Goal: Transaction & Acquisition: Book appointment/travel/reservation

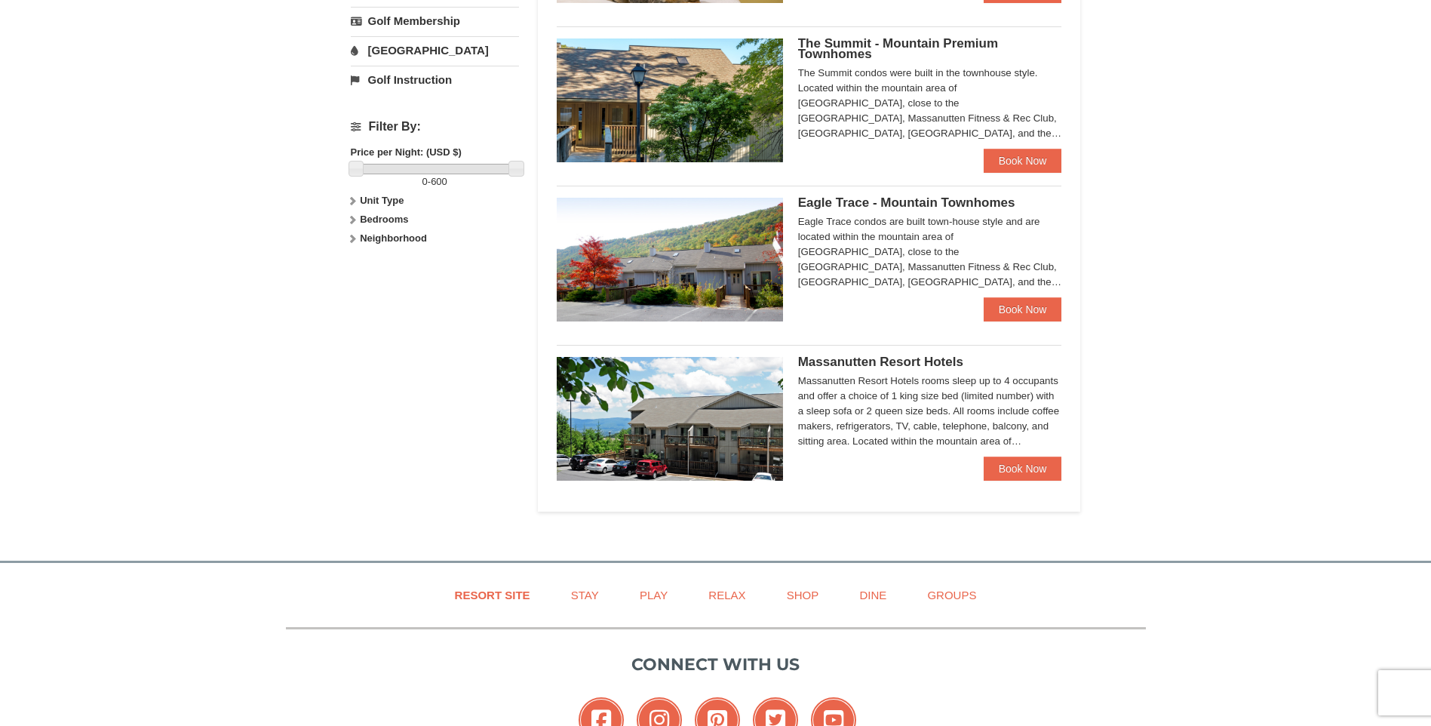
scroll to position [679, 0]
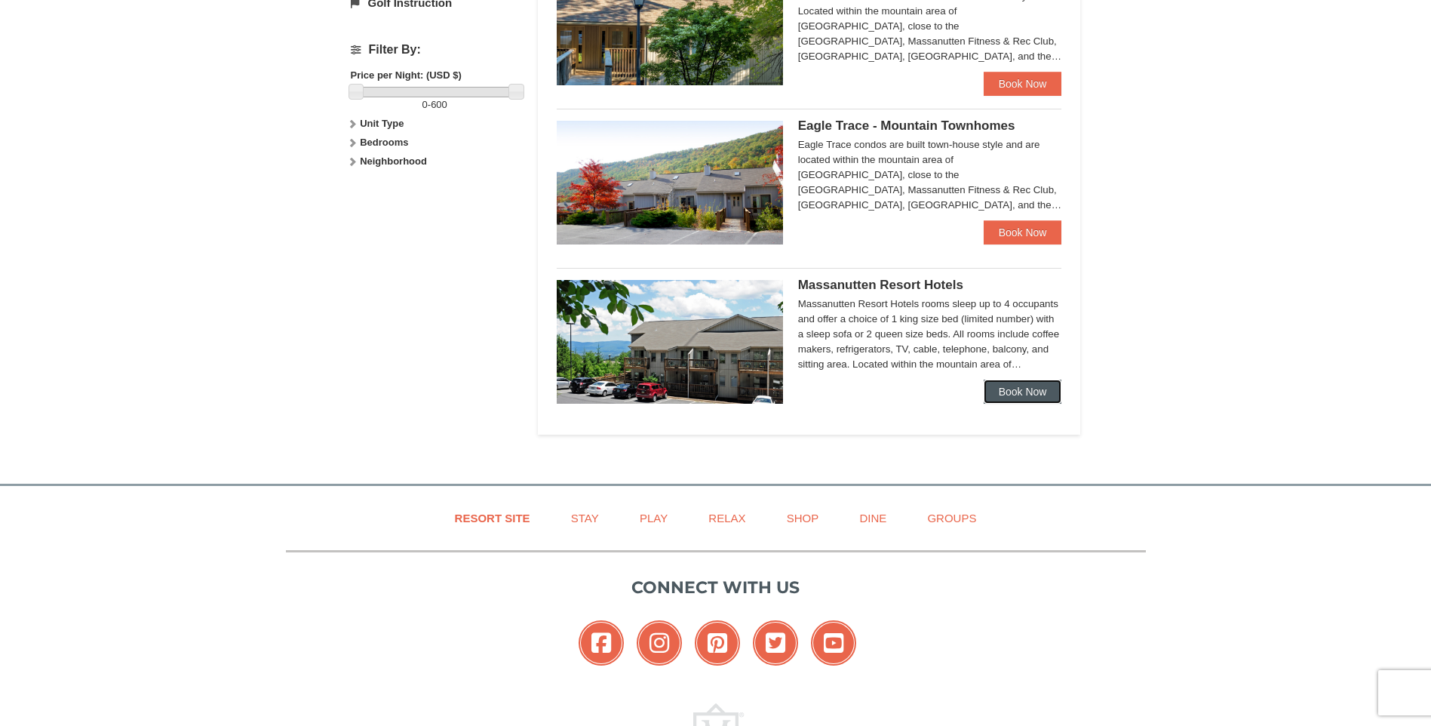
click at [1021, 385] on link "Book Now" at bounding box center [1023, 391] width 78 height 24
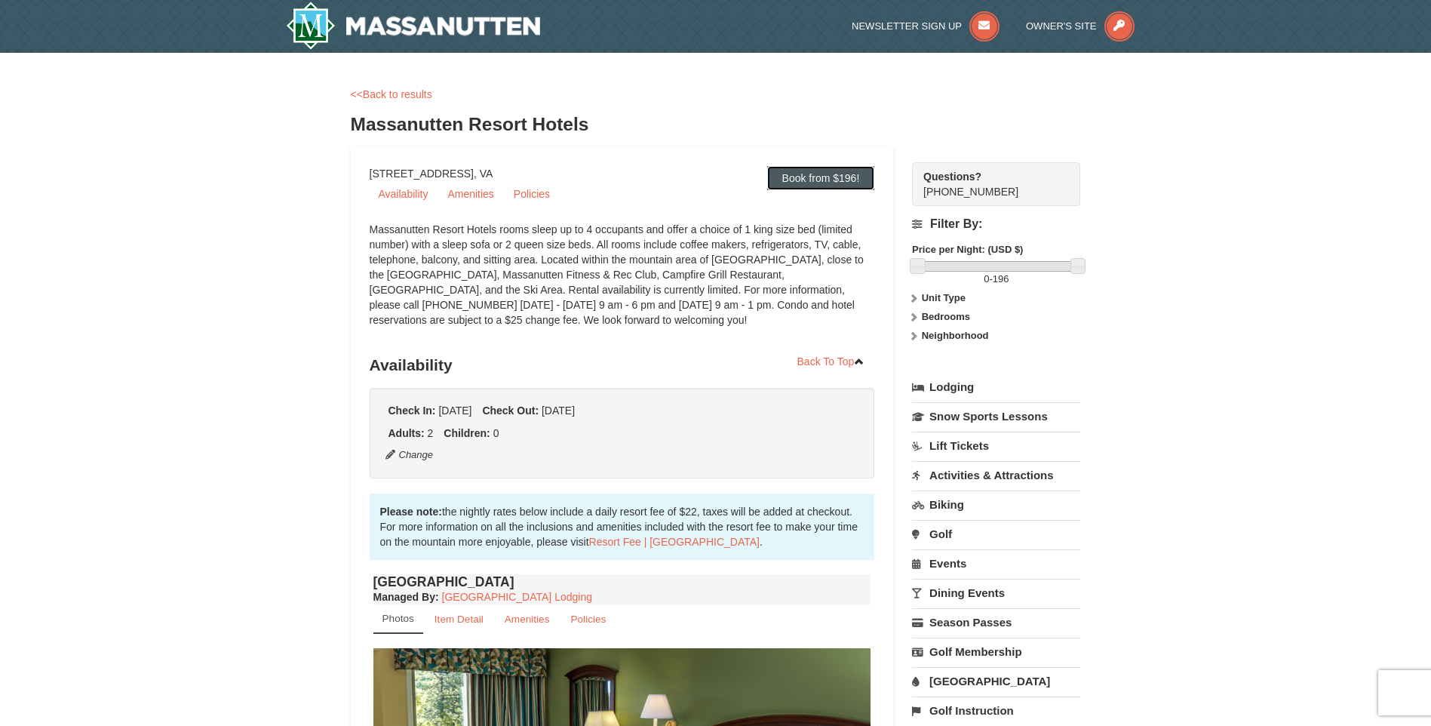
click at [812, 173] on link "Book from $196!" at bounding box center [821, 178] width 108 height 24
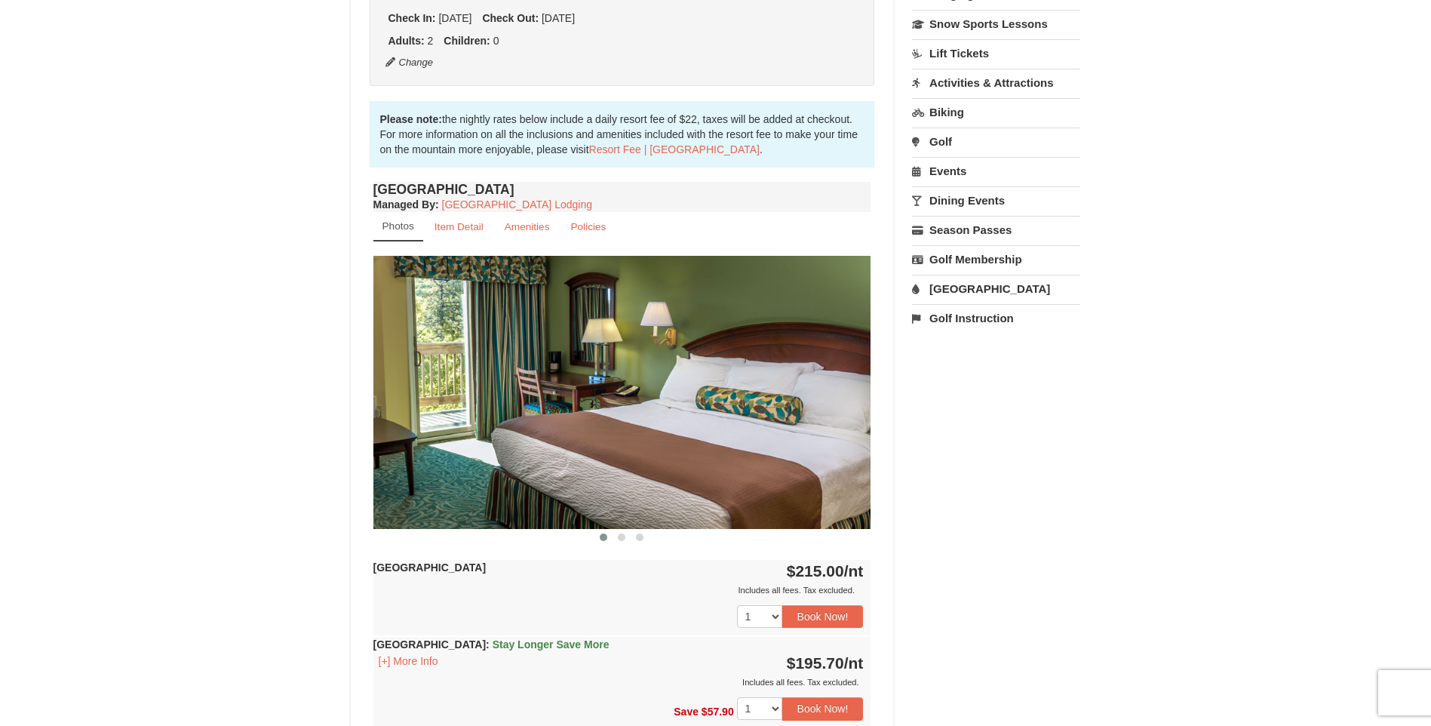
scroll to position [501, 0]
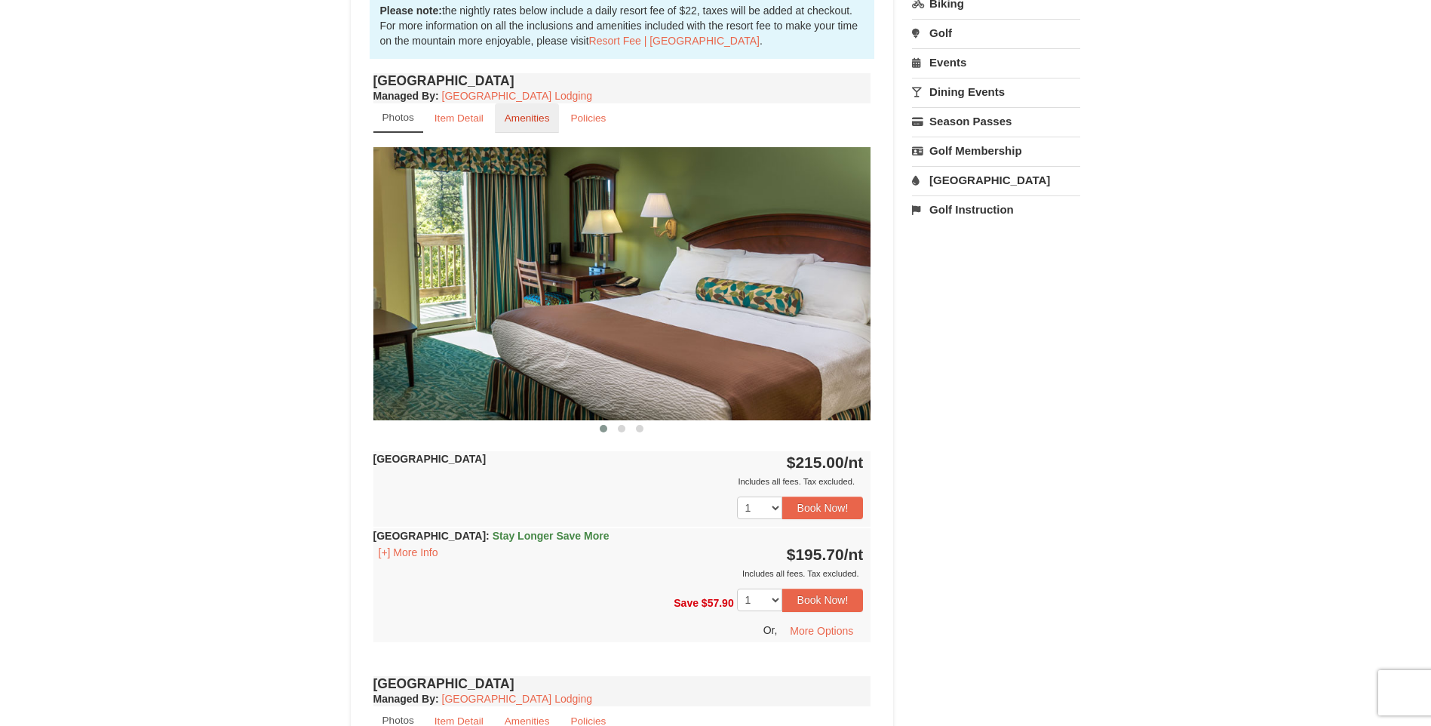
click at [526, 113] on small "Amenities" at bounding box center [527, 117] width 45 height 11
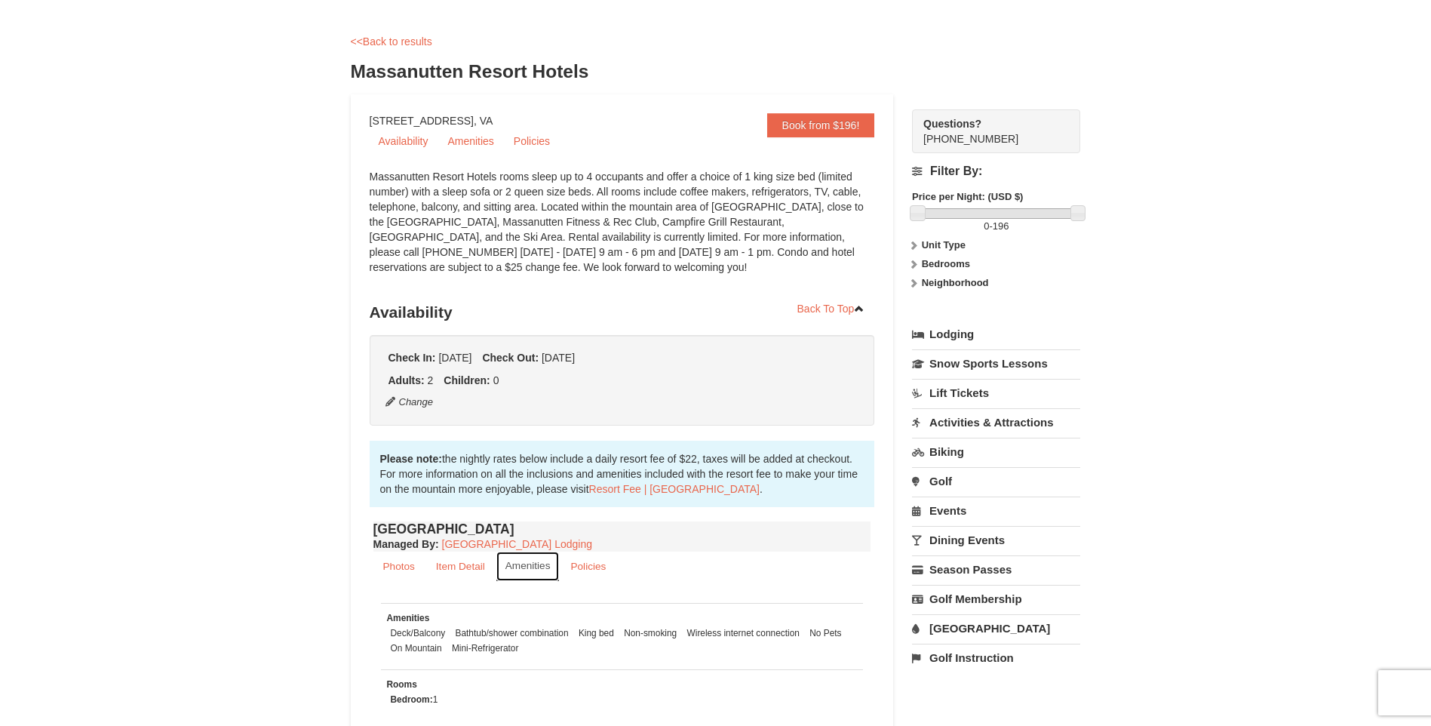
scroll to position [48, 0]
